Goal: Task Accomplishment & Management: Manage account settings

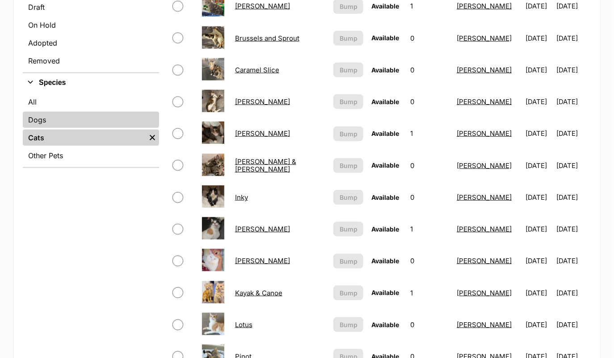
click at [76, 116] on link "Dogs" at bounding box center [91, 120] width 136 height 16
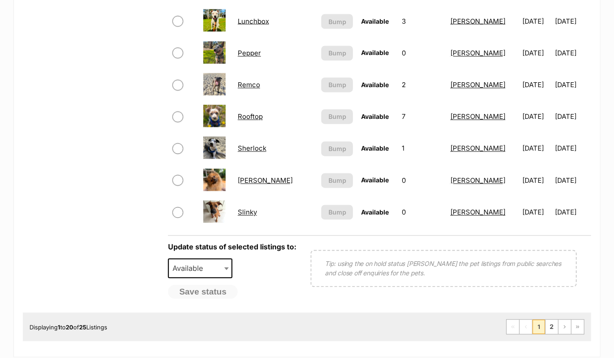
scroll to position [650, 0]
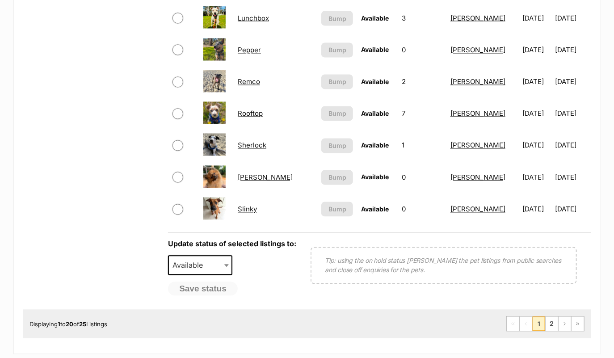
click at [254, 110] on link "Rooftop" at bounding box center [250, 114] width 25 height 8
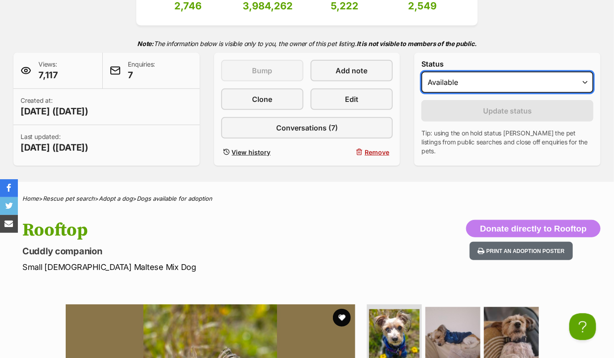
click at [447, 83] on select "Draft - not available as listing has enquires Available On hold Adopted" at bounding box center [508, 82] width 172 height 21
select select "on_hold"
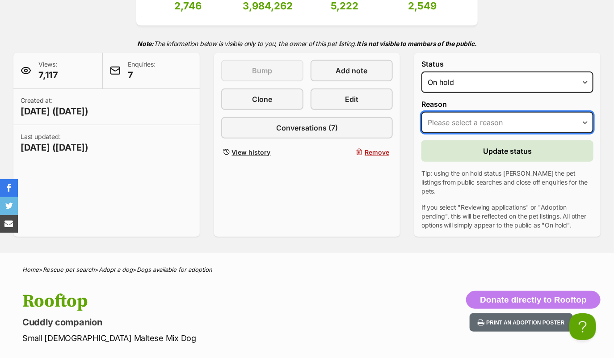
click at [449, 119] on select "Please select a reason Medical reasons Reviewing applications Adoption pending …" at bounding box center [508, 122] width 172 height 21
select select "reviewing_applications"
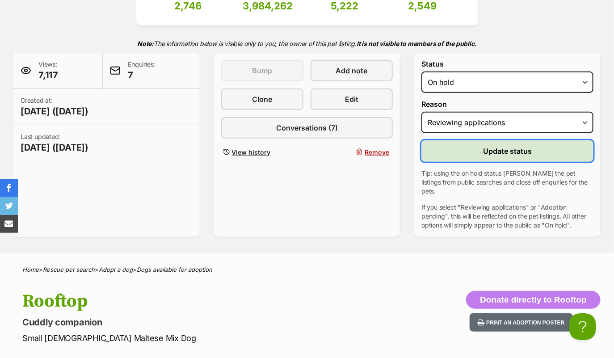
click at [457, 153] on button "Update status" at bounding box center [508, 150] width 172 height 21
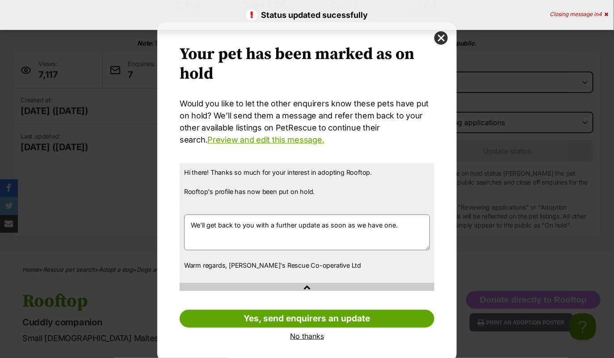
click at [305, 336] on link "No thanks" at bounding box center [307, 336] width 255 height 8
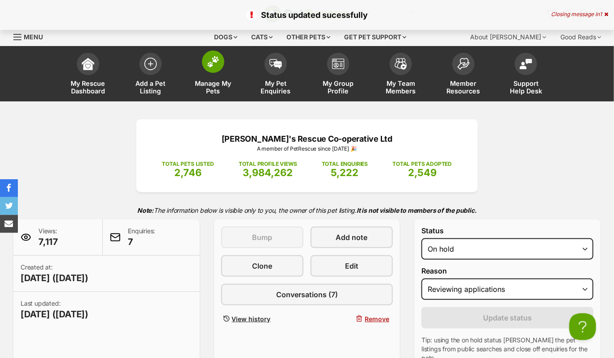
click at [211, 65] on img at bounding box center [213, 62] width 13 height 12
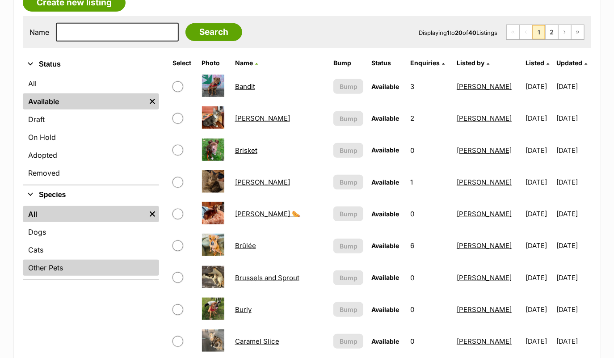
scroll to position [173, 0]
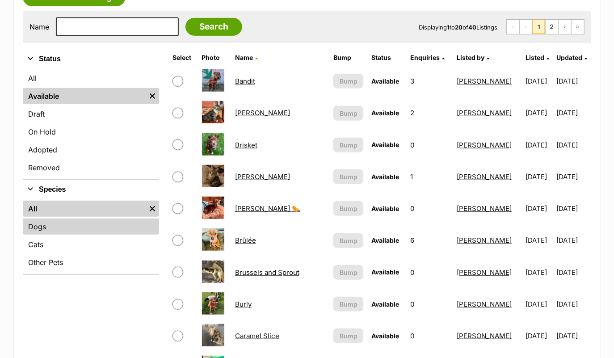
click at [105, 228] on link "Dogs" at bounding box center [91, 227] width 136 height 16
click at [194, 247] on td at bounding box center [183, 240] width 28 height 31
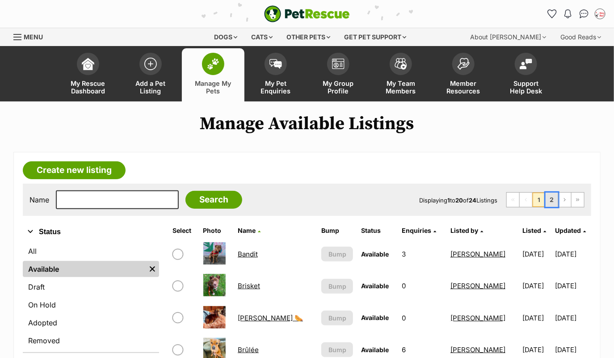
click at [556, 200] on link "2" at bounding box center [552, 200] width 13 height 14
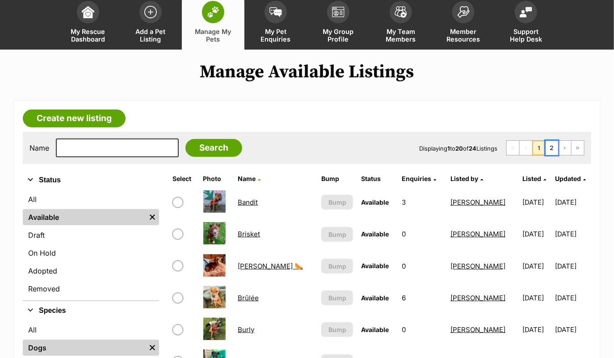
scroll to position [117, 0]
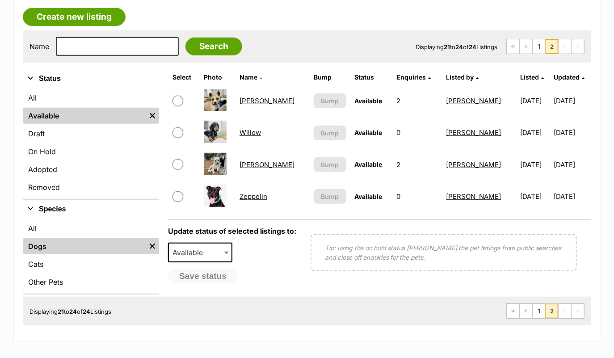
scroll to position [129, 0]
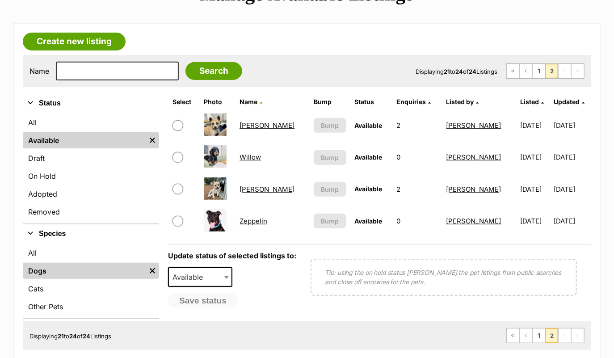
click at [251, 123] on link "[PERSON_NAME]" at bounding box center [267, 125] width 55 height 8
click at [256, 187] on link "[PERSON_NAME]" at bounding box center [267, 189] width 55 height 8
